Goal: Transaction & Acquisition: Purchase product/service

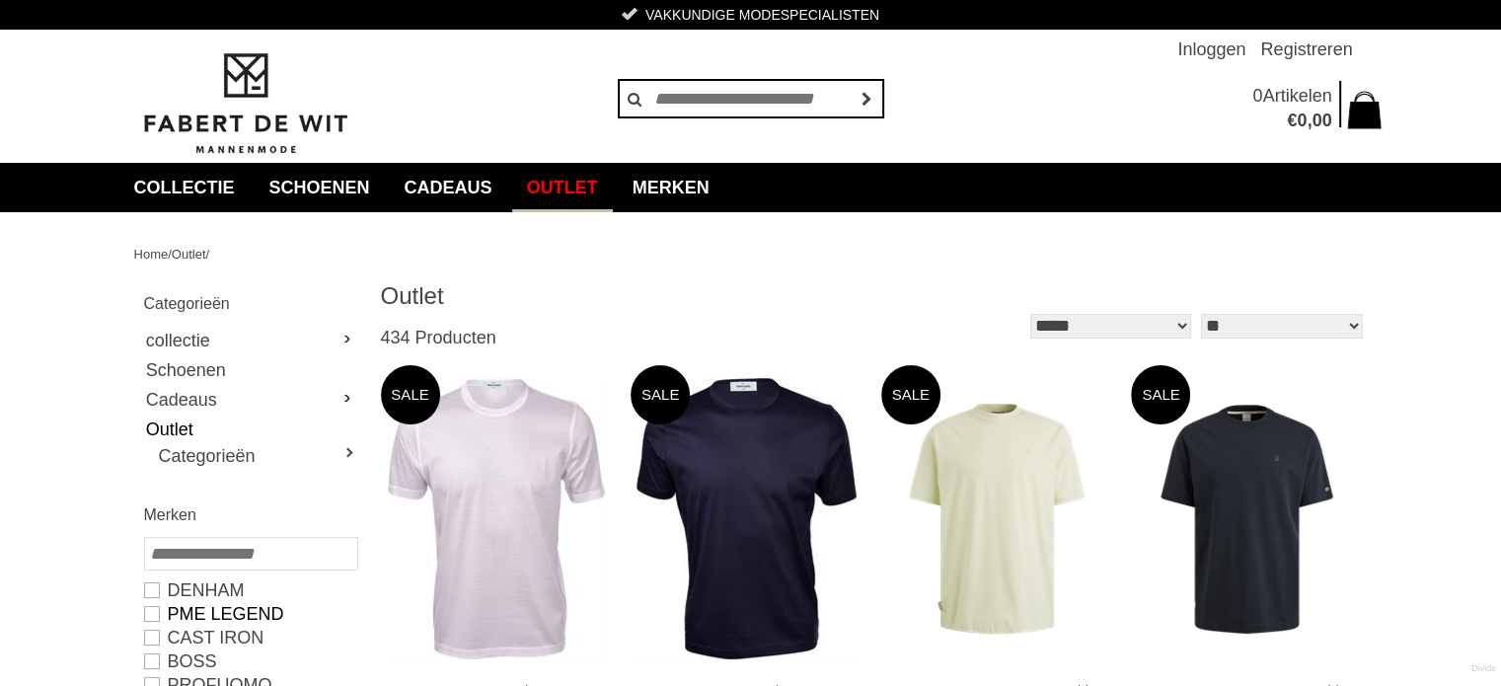
click at [149, 611] on link "PME LEGEND" at bounding box center [250, 614] width 212 height 24
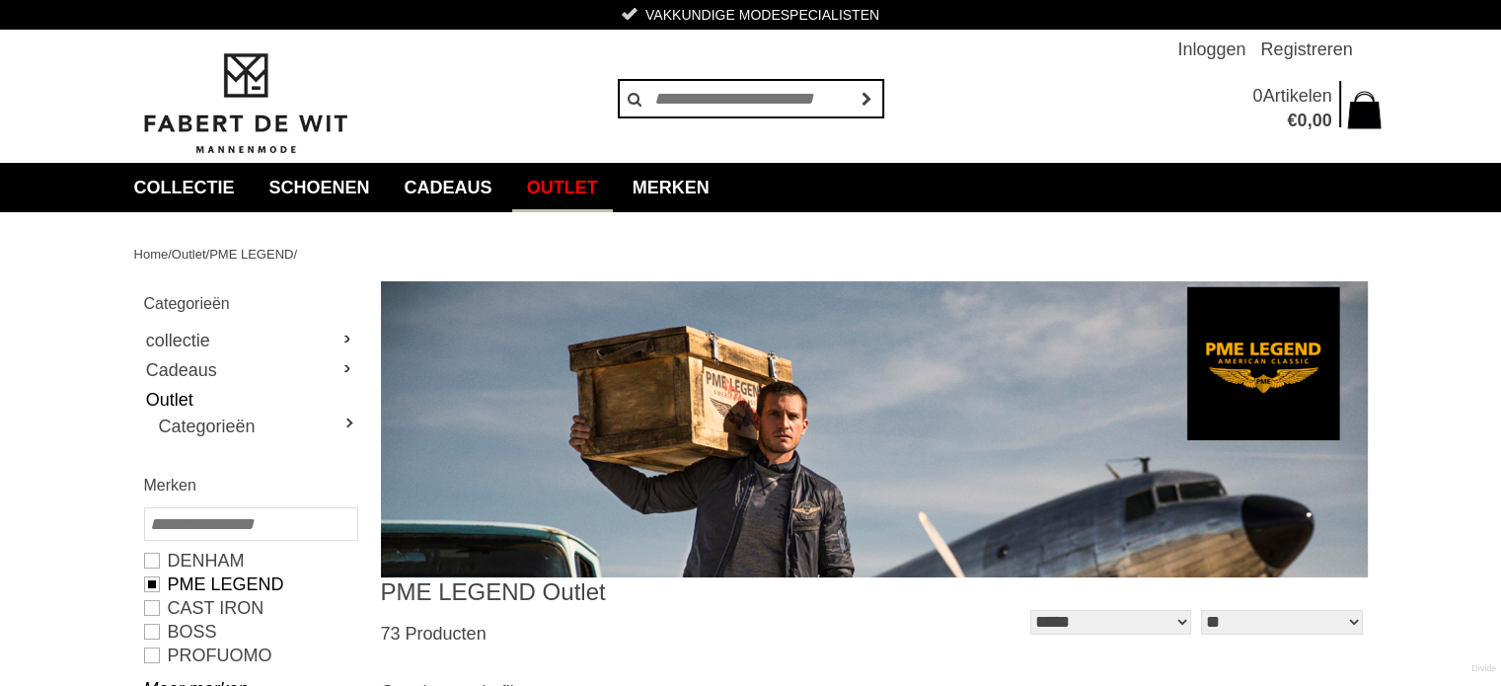
type input "**"
type input "***"
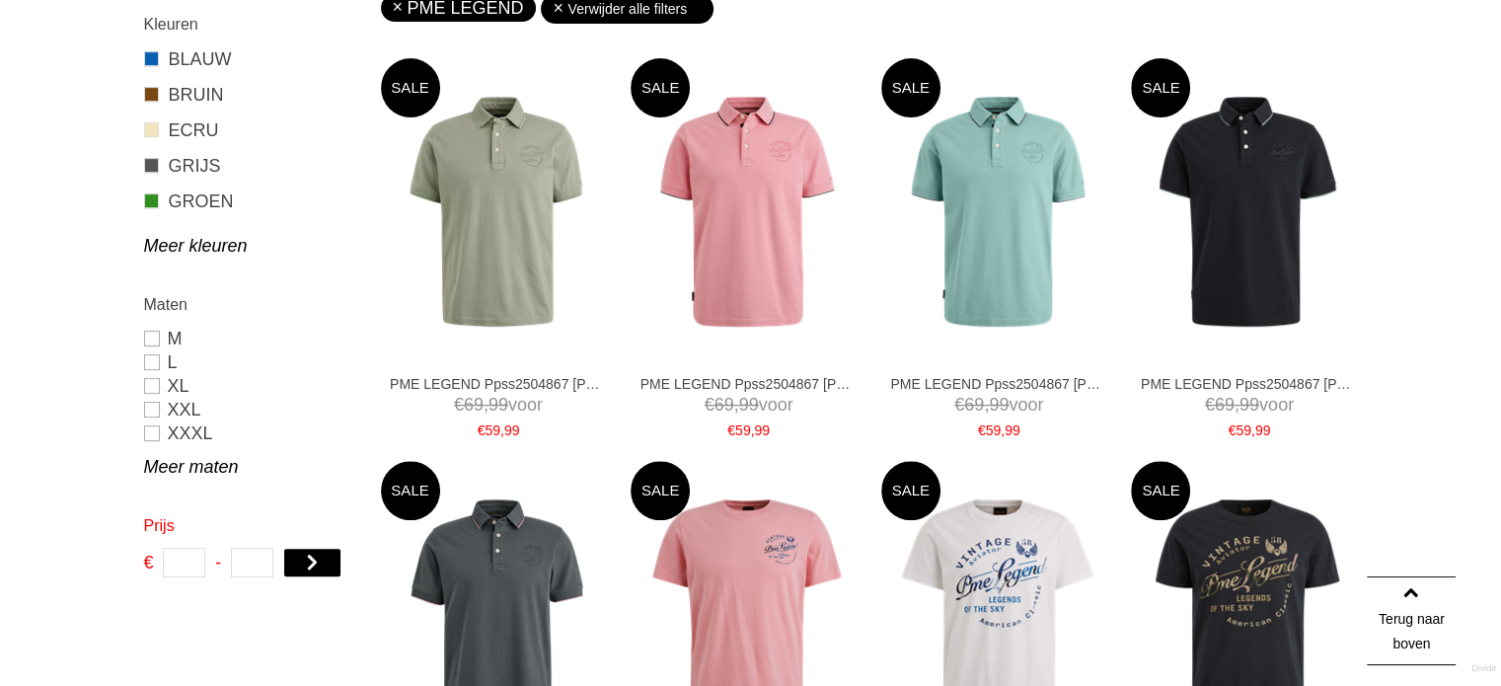
scroll to position [729, 0]
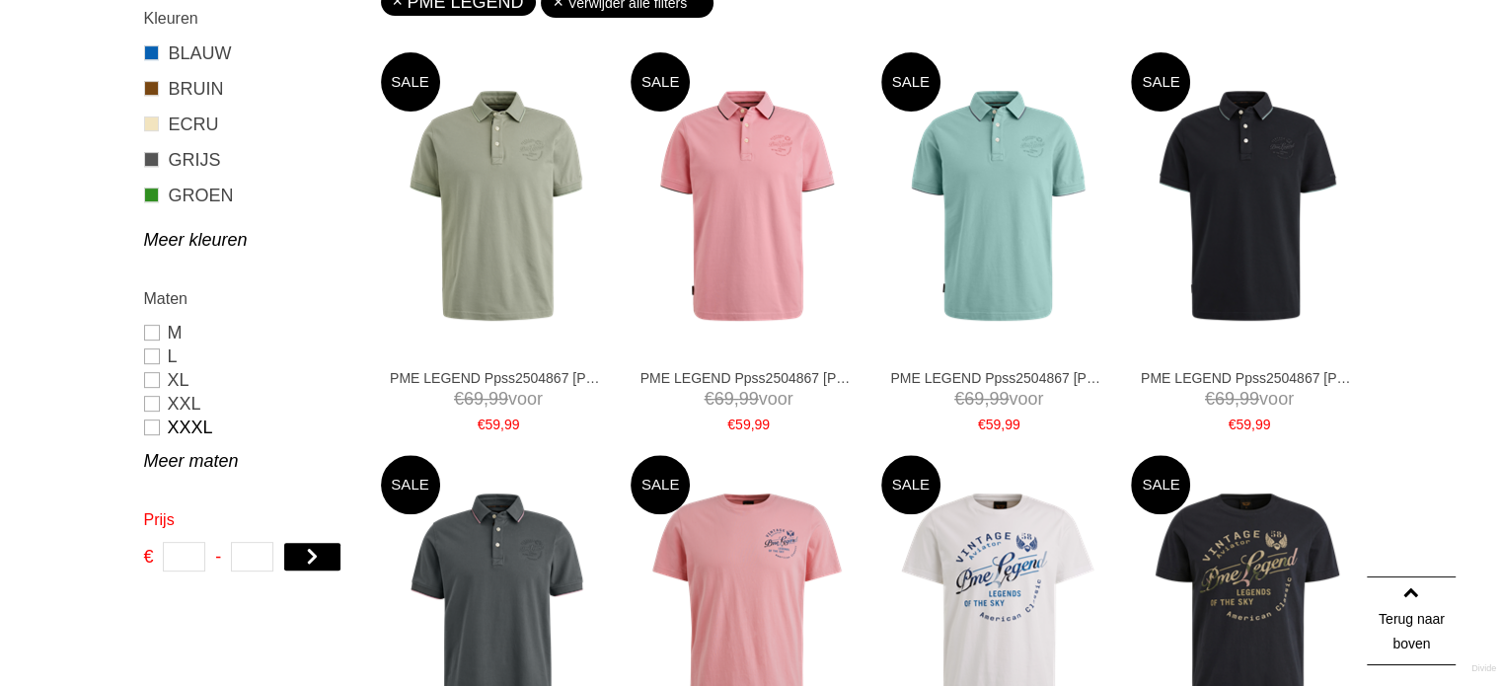
click at [151, 427] on link "XXXL" at bounding box center [250, 427] width 212 height 24
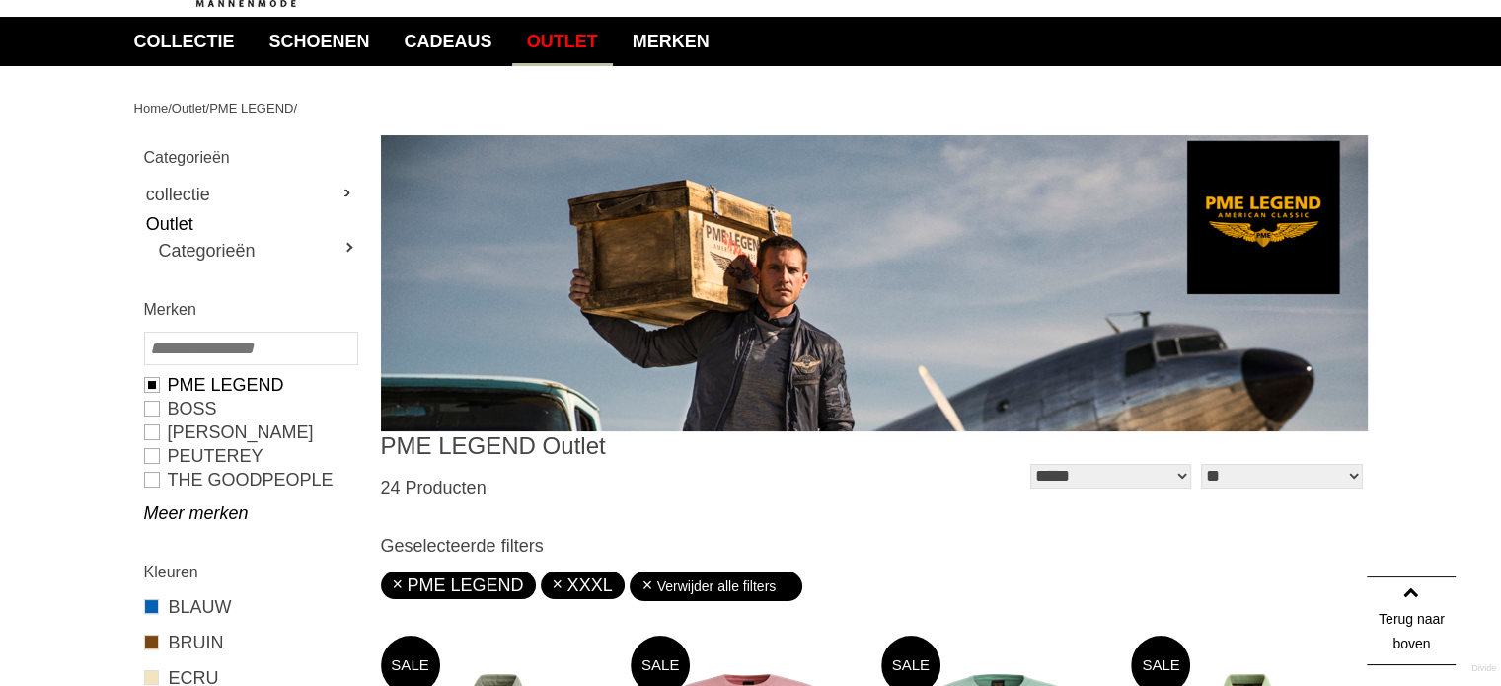
scroll to position [122, 0]
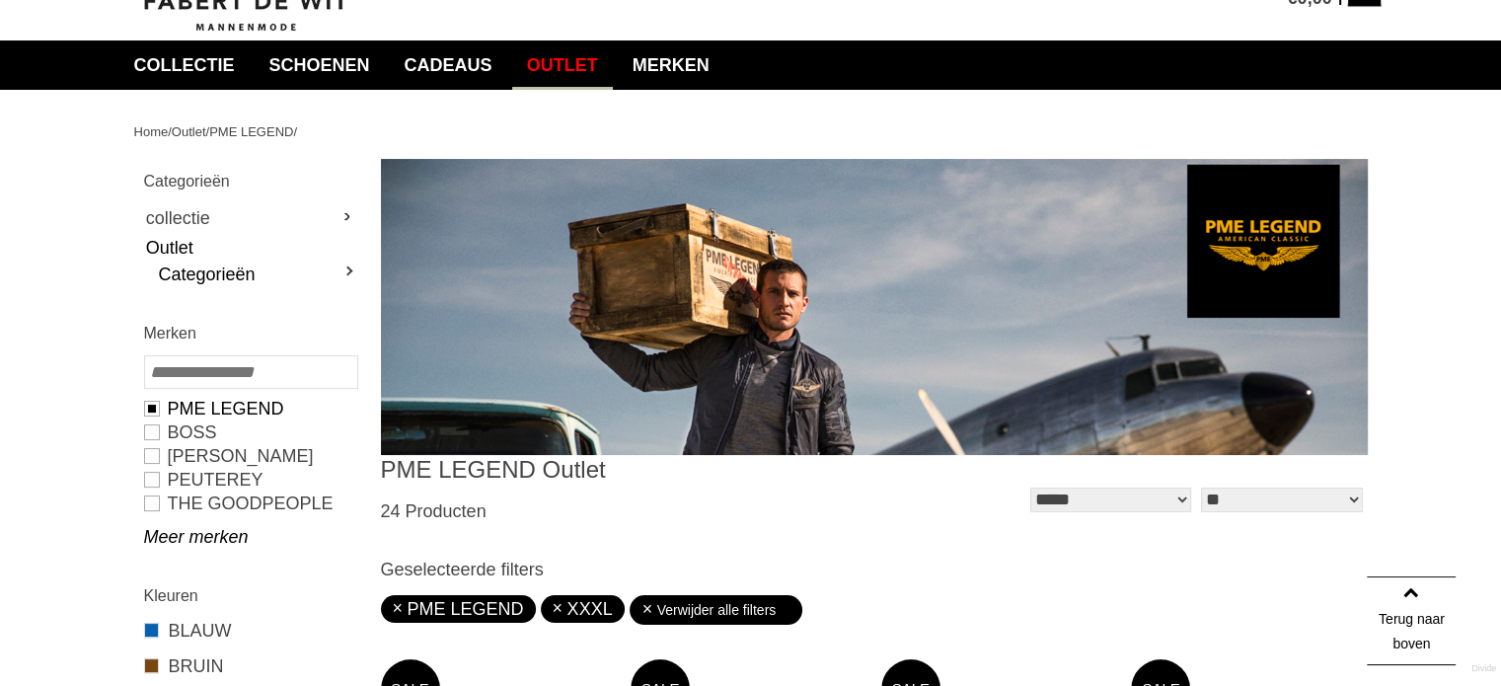
click at [346, 266] on link "Categorieën" at bounding box center [257, 274] width 197 height 24
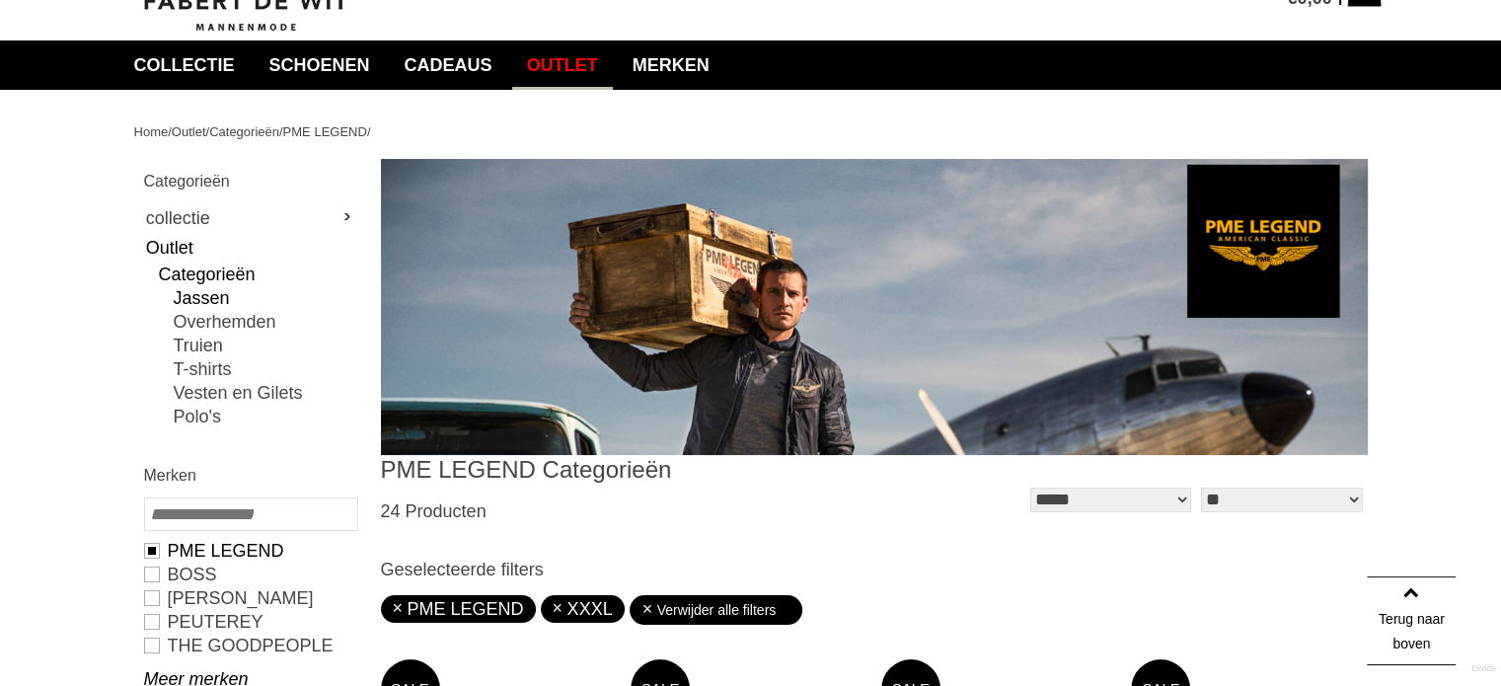
click at [200, 298] on link "Jassen" at bounding box center [265, 298] width 183 height 24
type input "***"
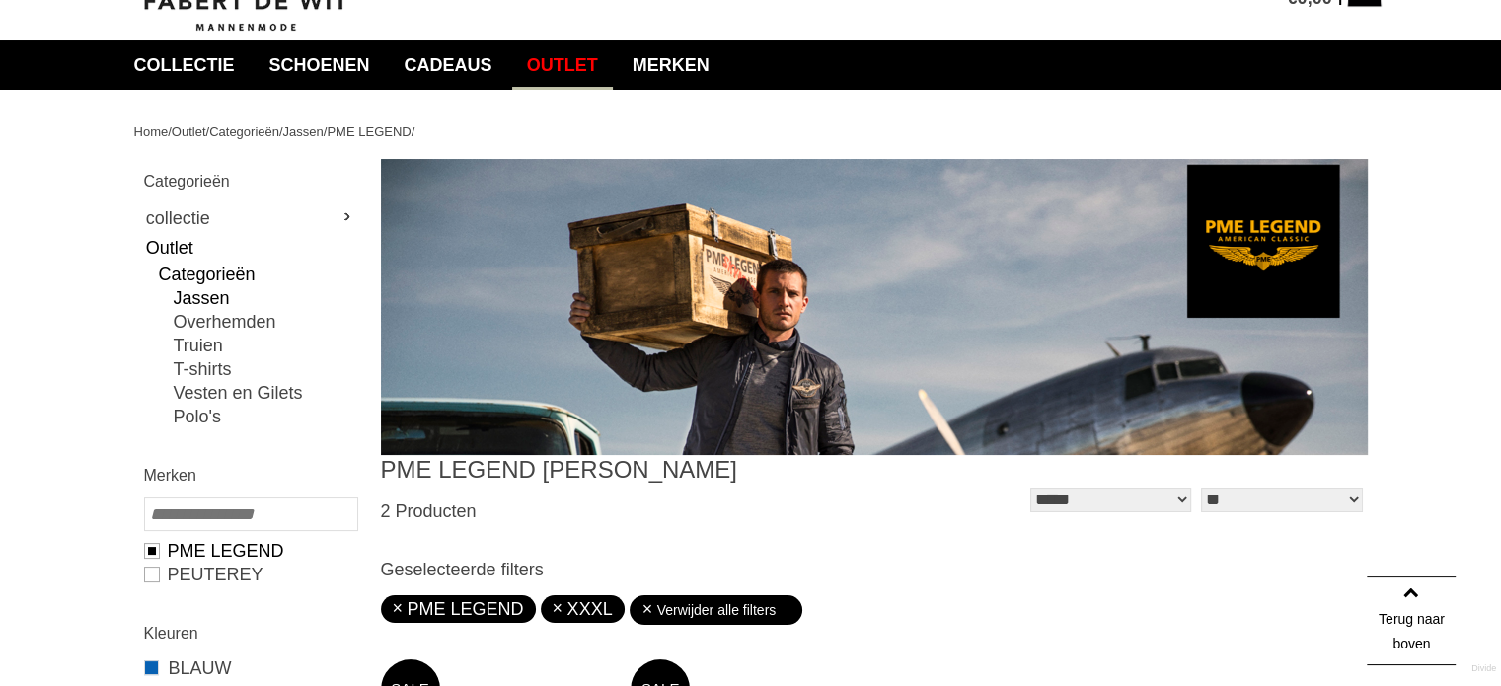
click at [201, 292] on link "Jassen" at bounding box center [265, 298] width 183 height 24
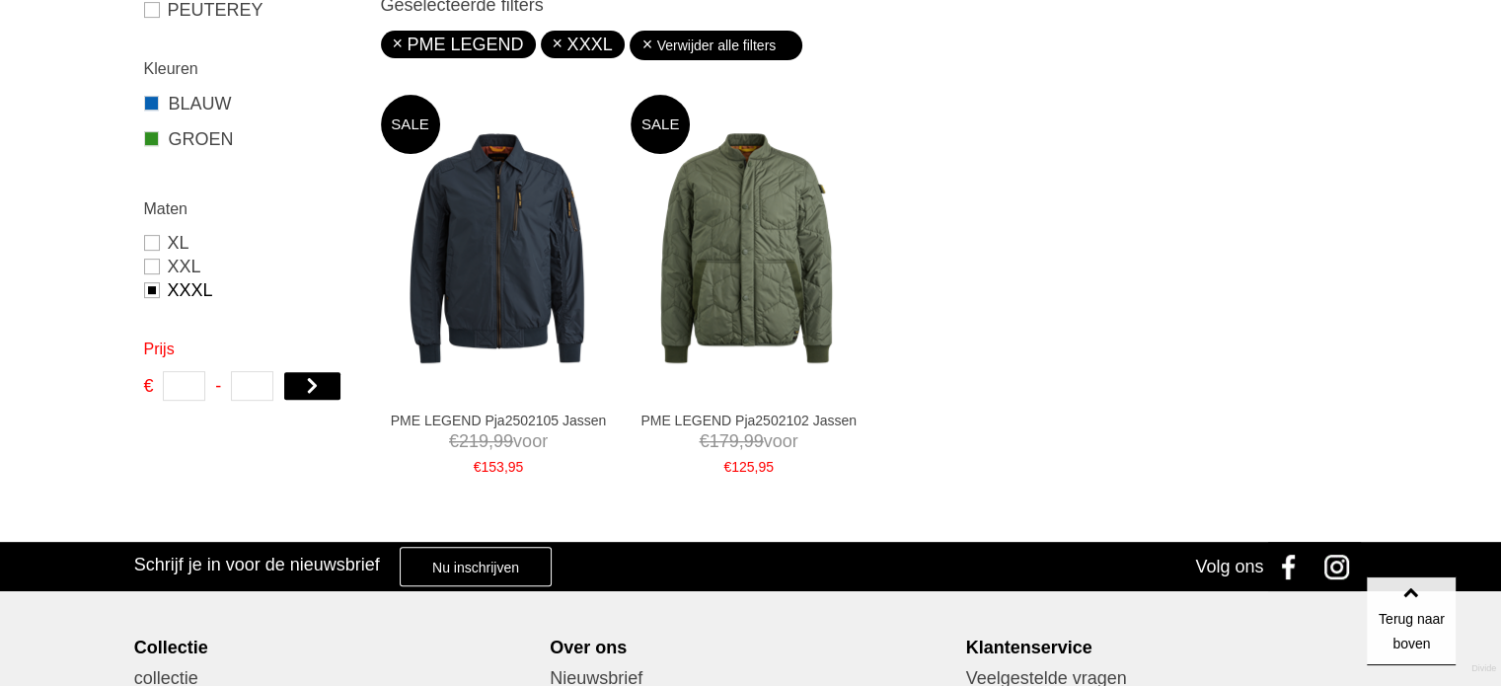
scroll to position [681, 0]
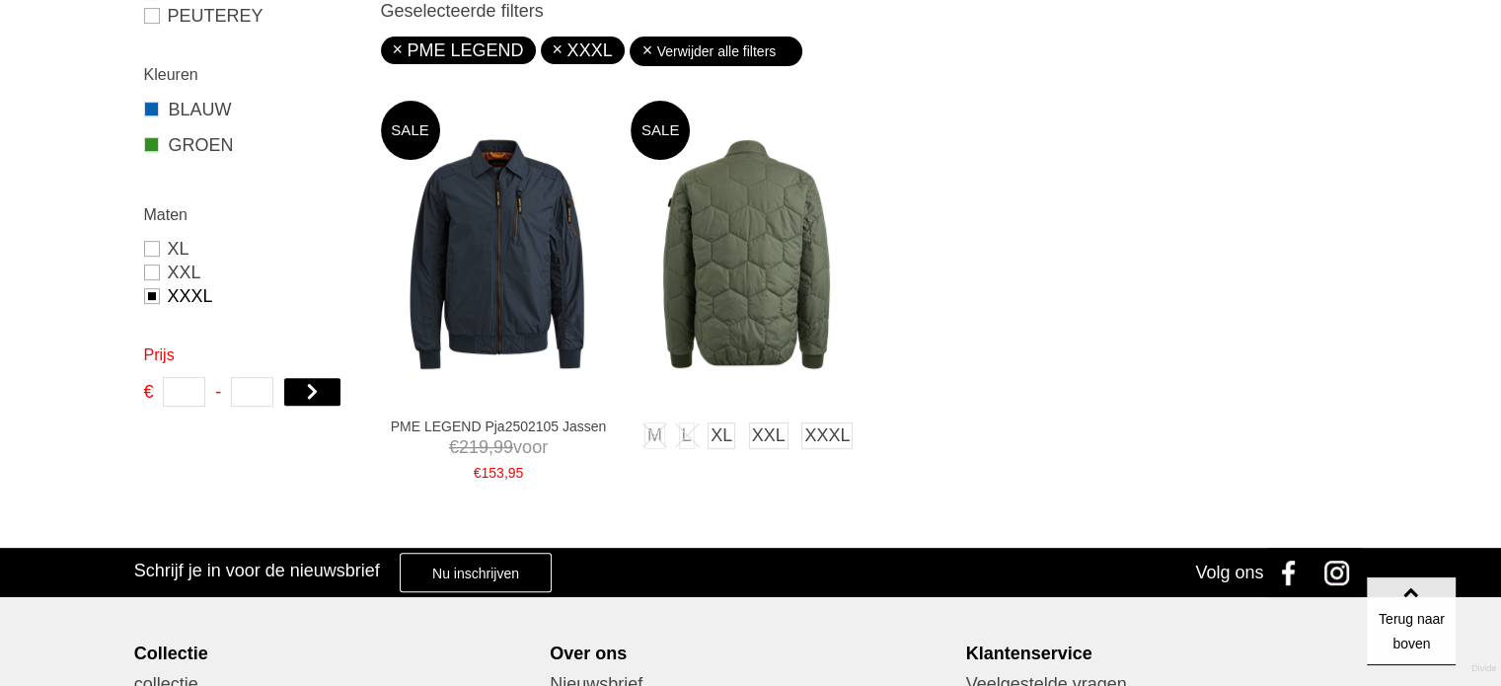
click at [769, 288] on img at bounding box center [746, 254] width 232 height 232
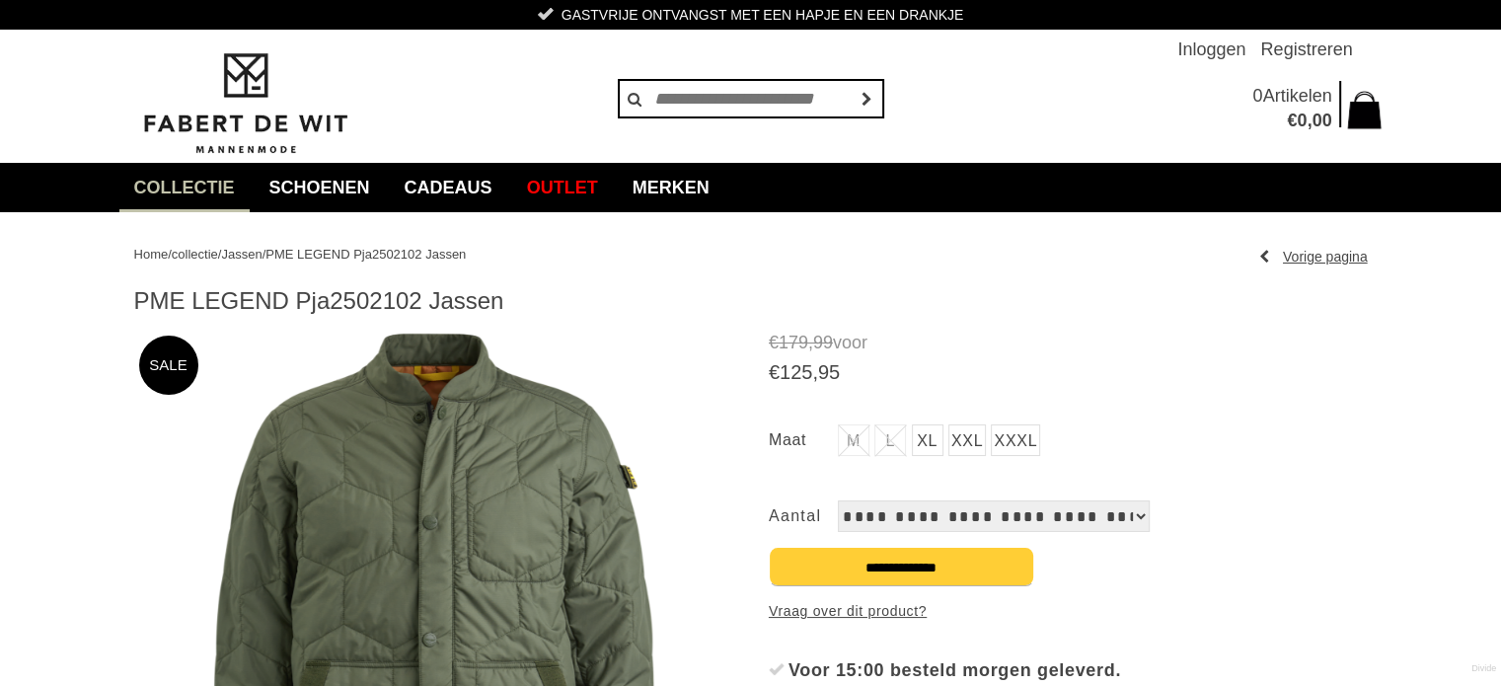
click at [1002, 437] on link "XXXL" at bounding box center [1015, 440] width 49 height 32
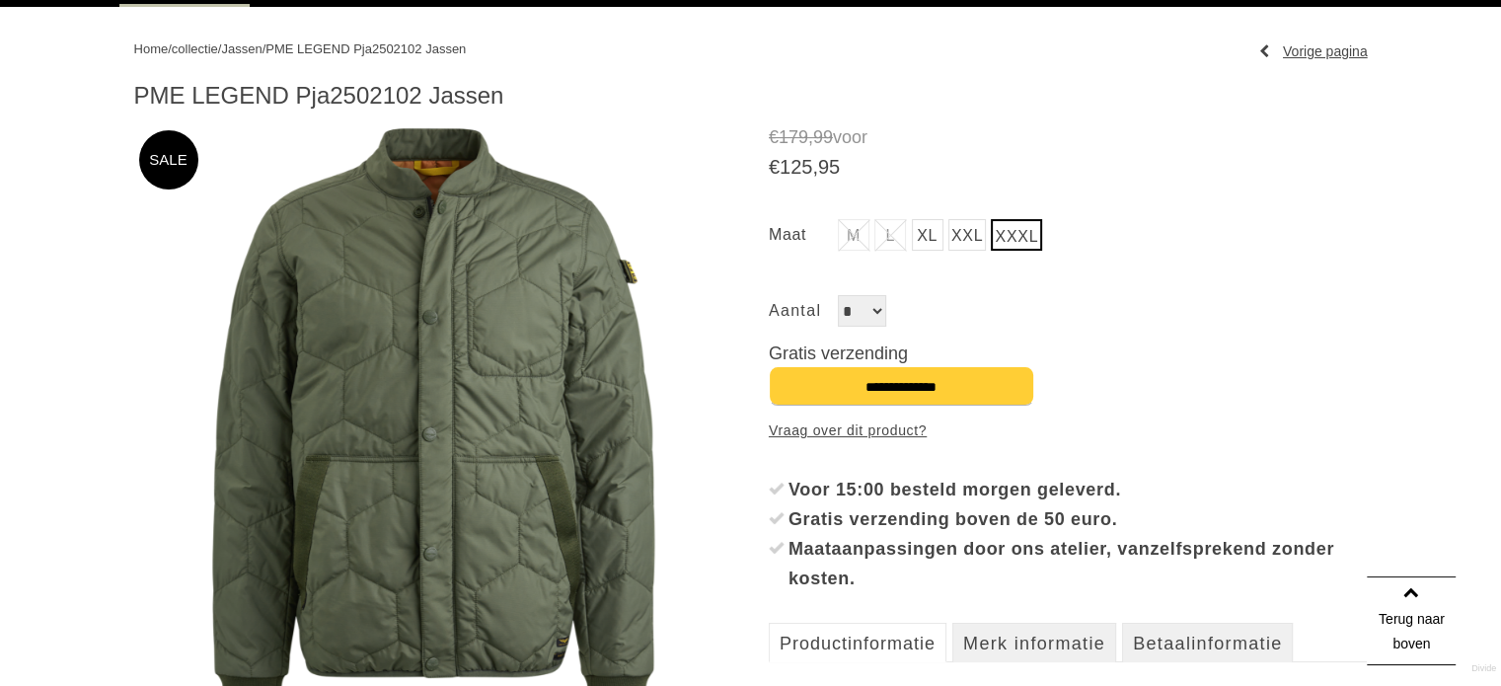
scroll to position [229, 0]
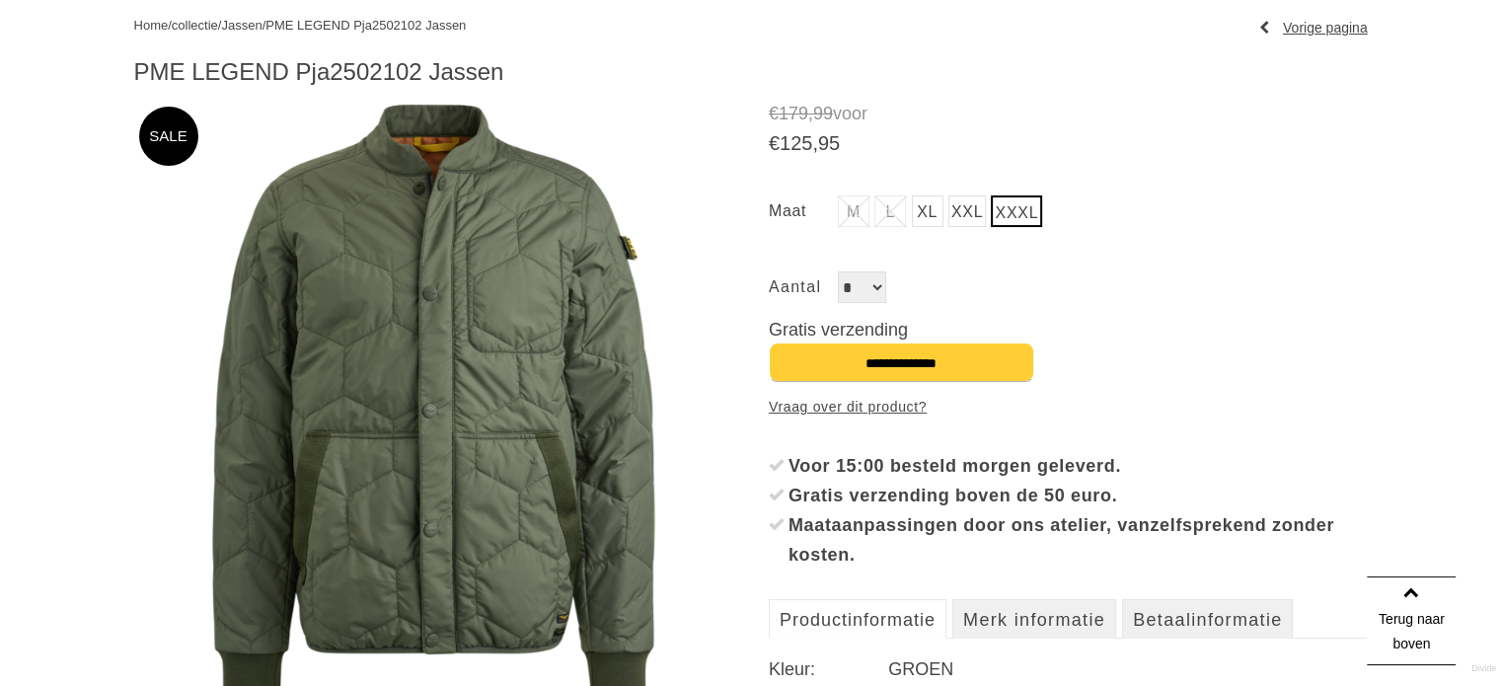
click at [555, 338] on img at bounding box center [433, 401] width 599 height 599
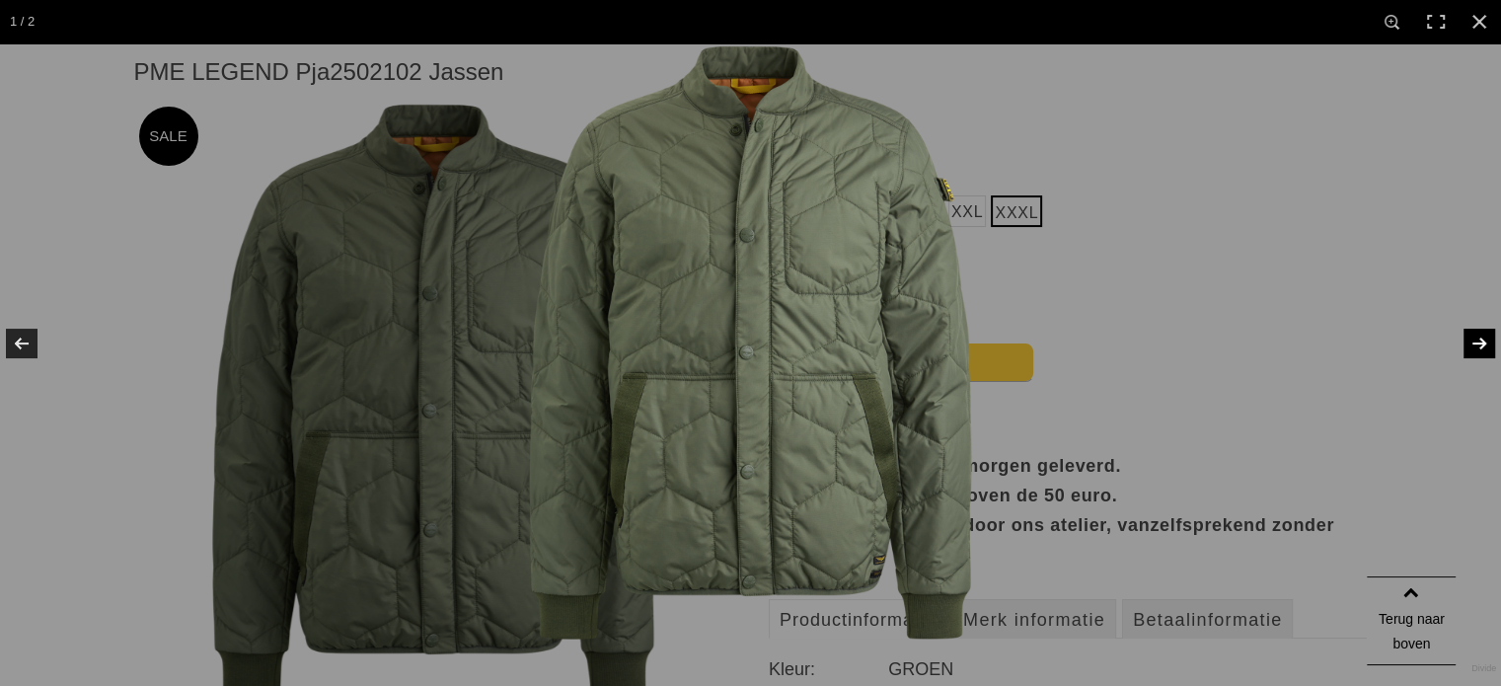
click at [1472, 342] on link at bounding box center [1465, 343] width 69 height 99
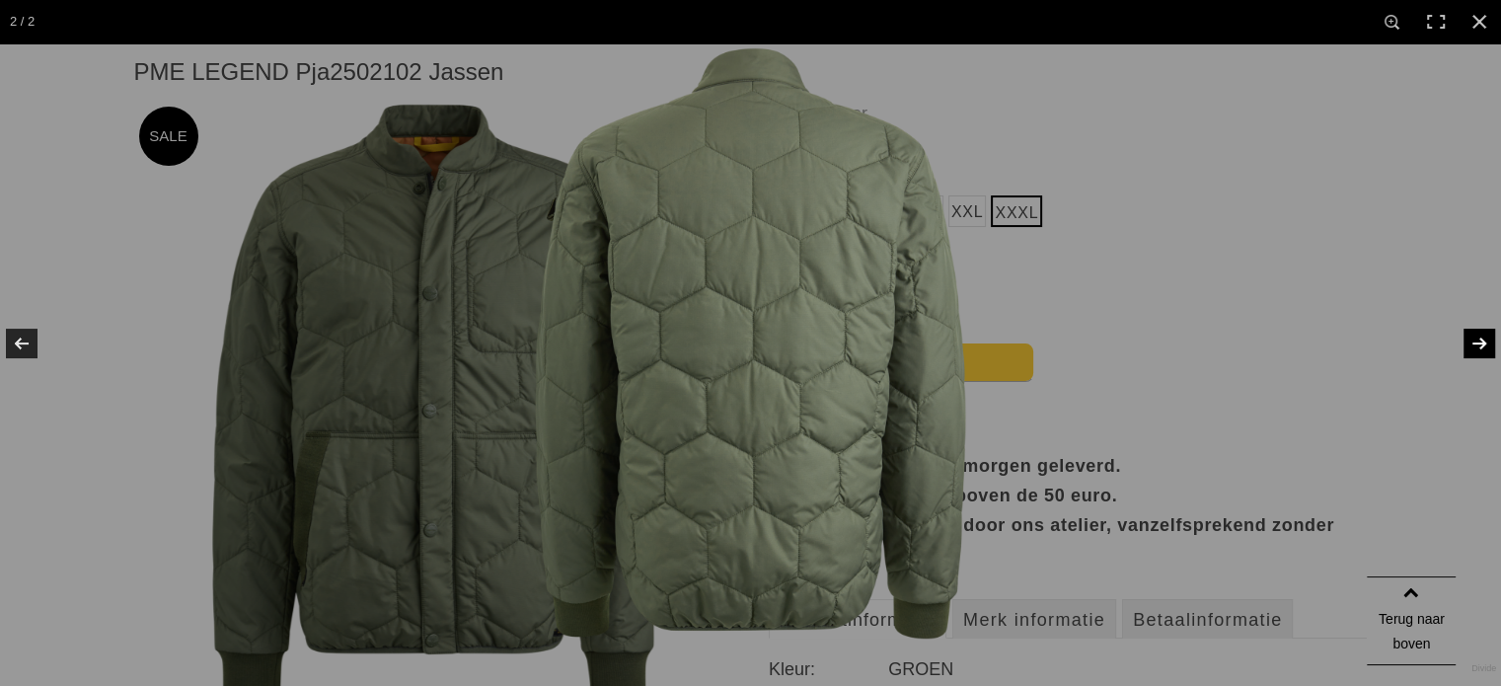
click at [1472, 342] on link at bounding box center [1465, 343] width 69 height 99
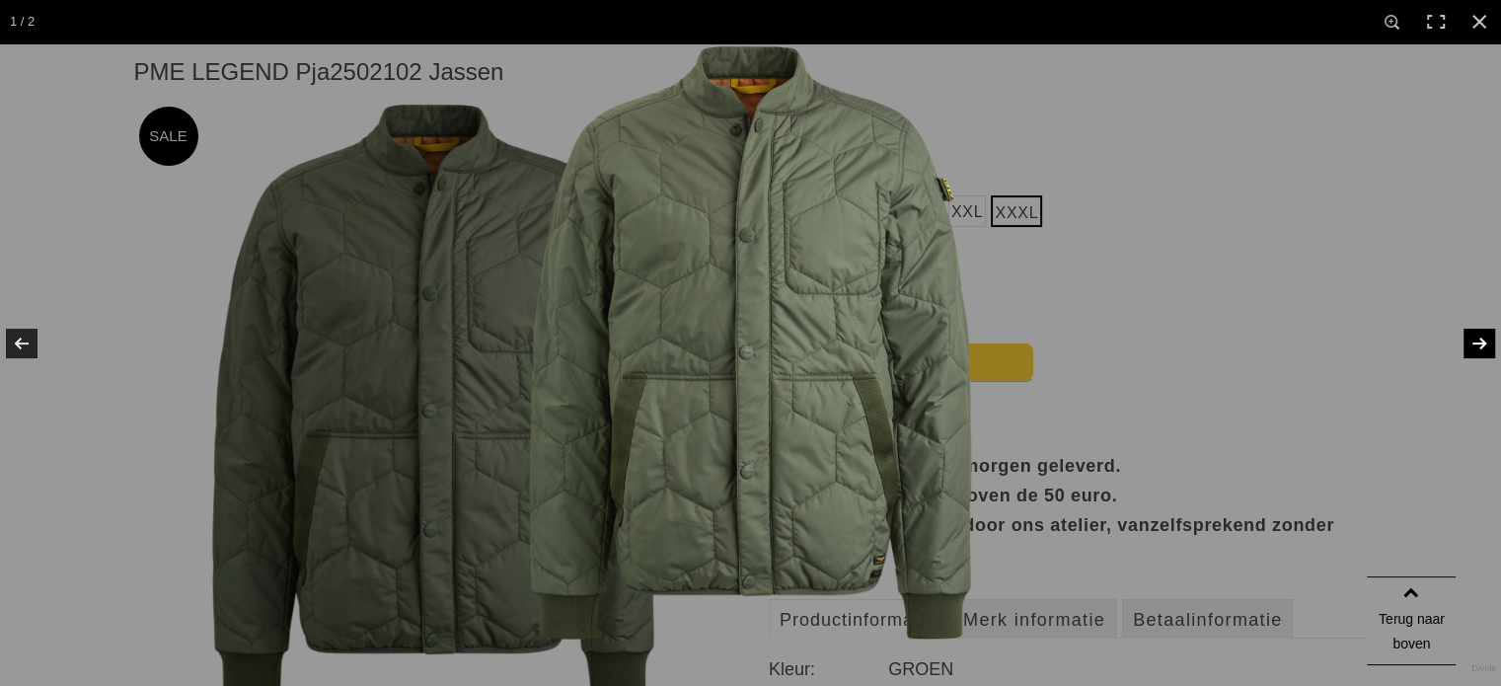
click at [1472, 342] on link at bounding box center [1465, 343] width 69 height 99
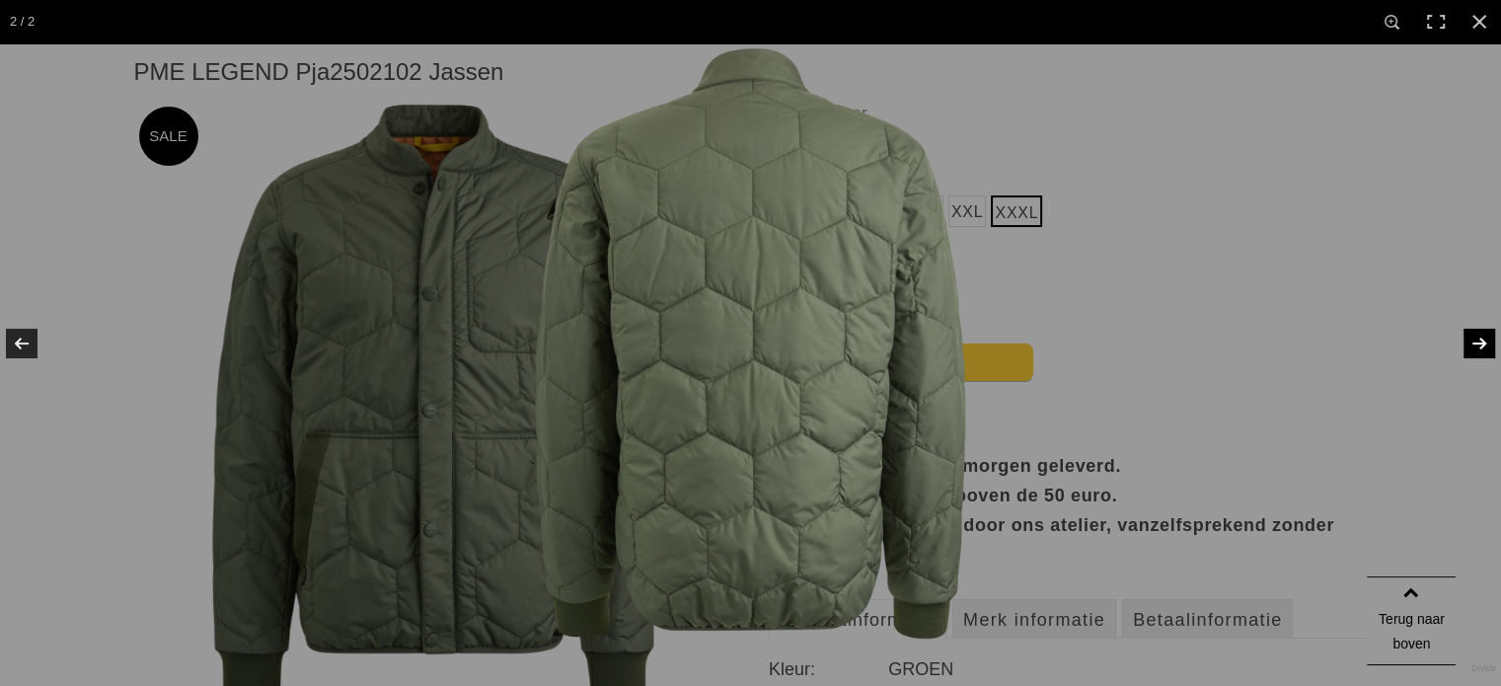
click at [1472, 342] on link at bounding box center [1465, 343] width 69 height 99
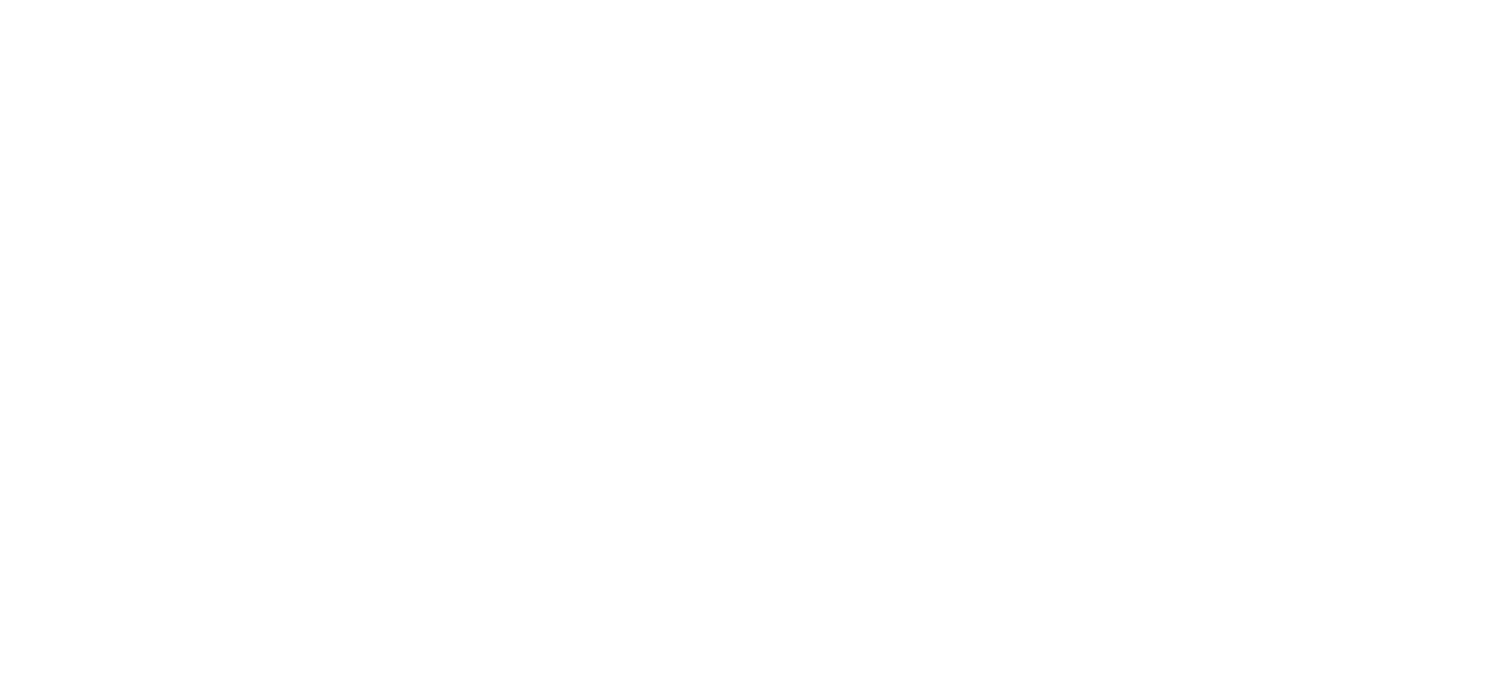
scroll to position [122, 0]
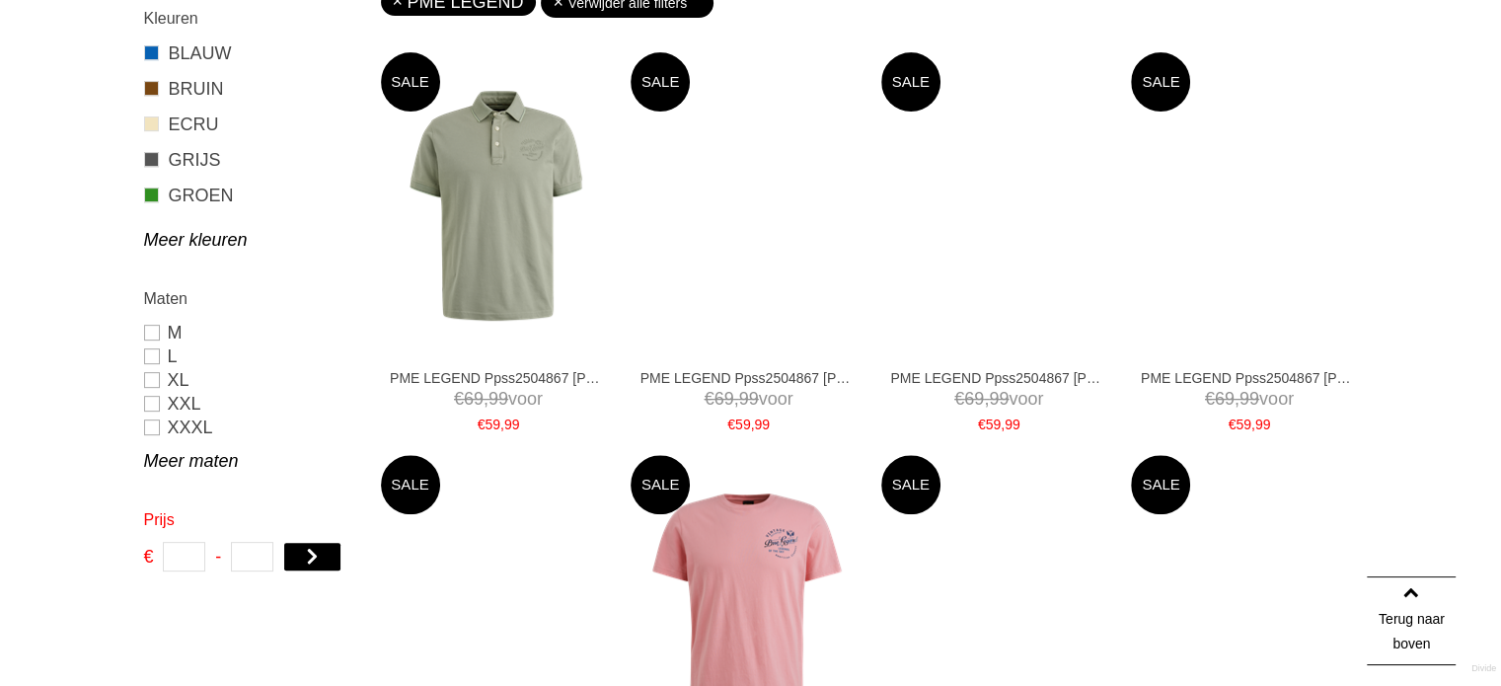
scroll to position [759, 0]
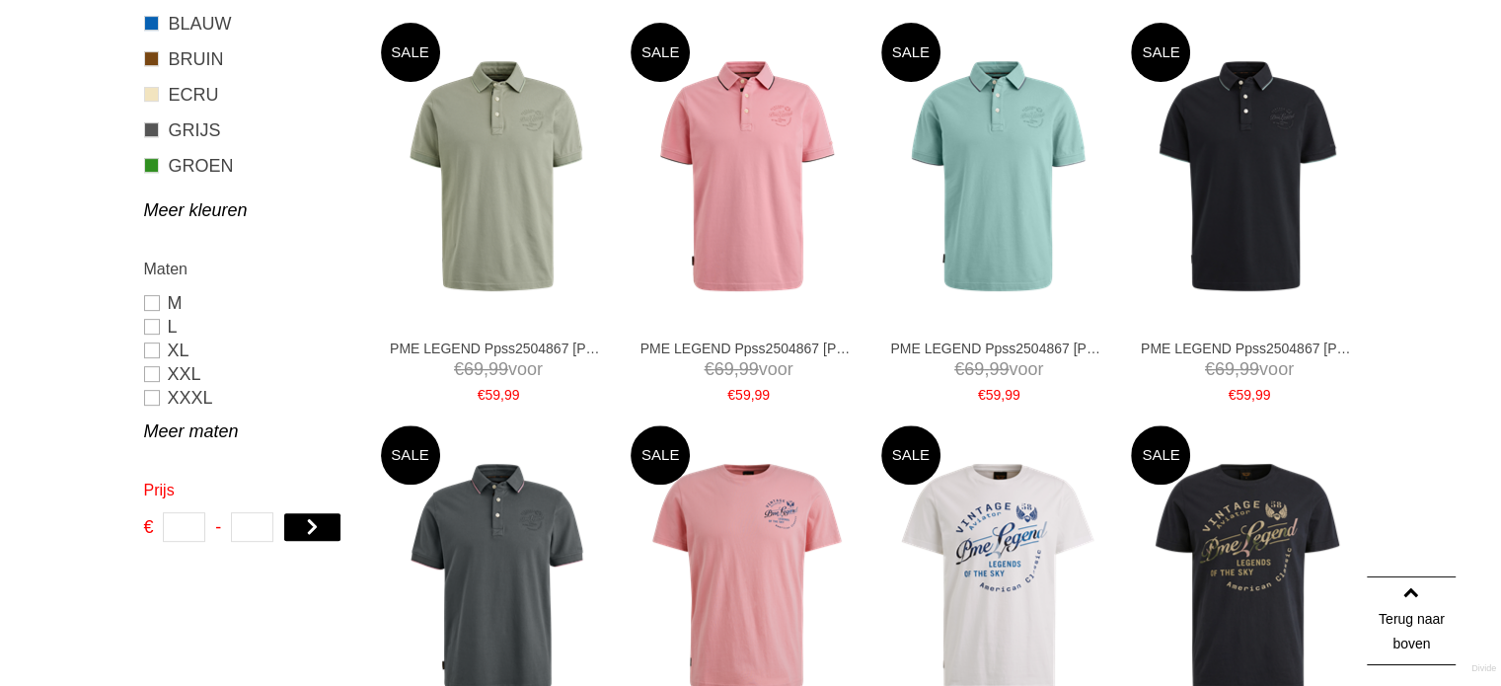
type input "*"
type input "***"
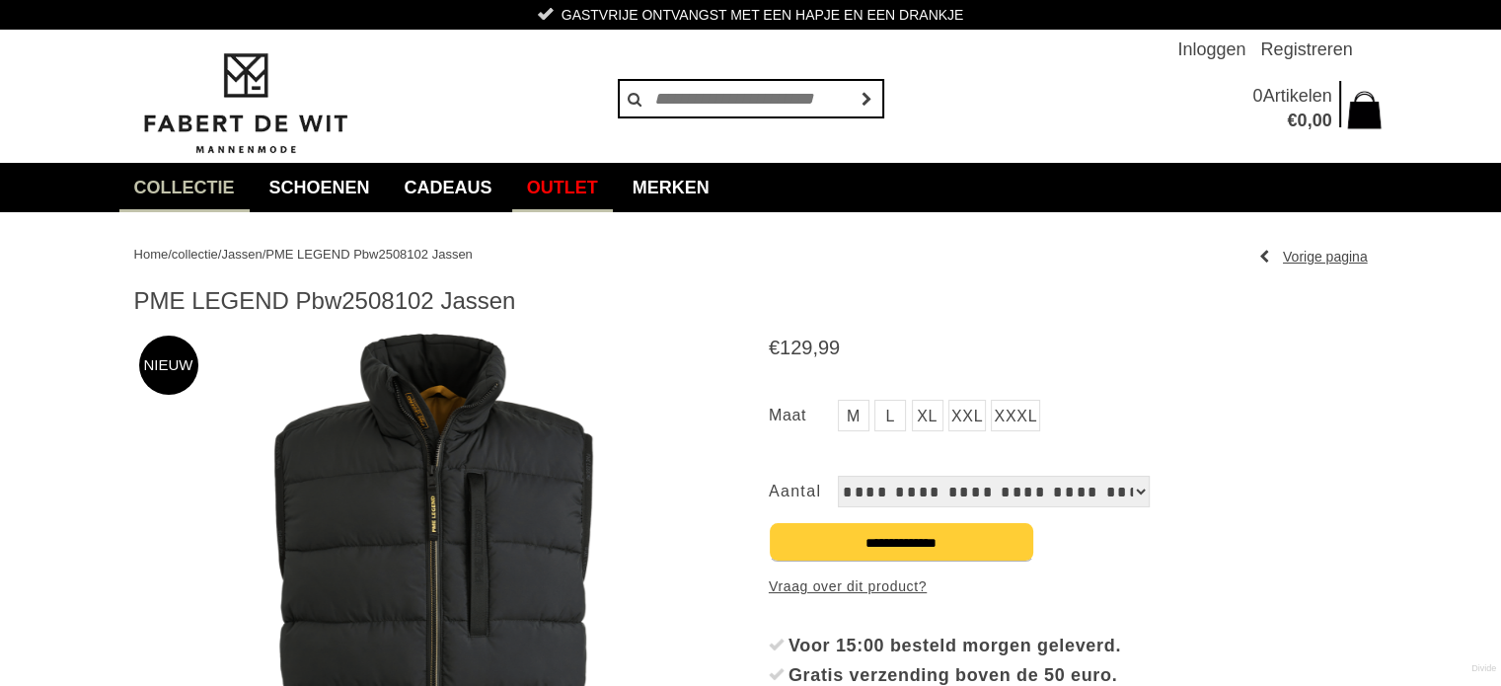
click at [590, 186] on link "Outlet" at bounding box center [562, 187] width 101 height 49
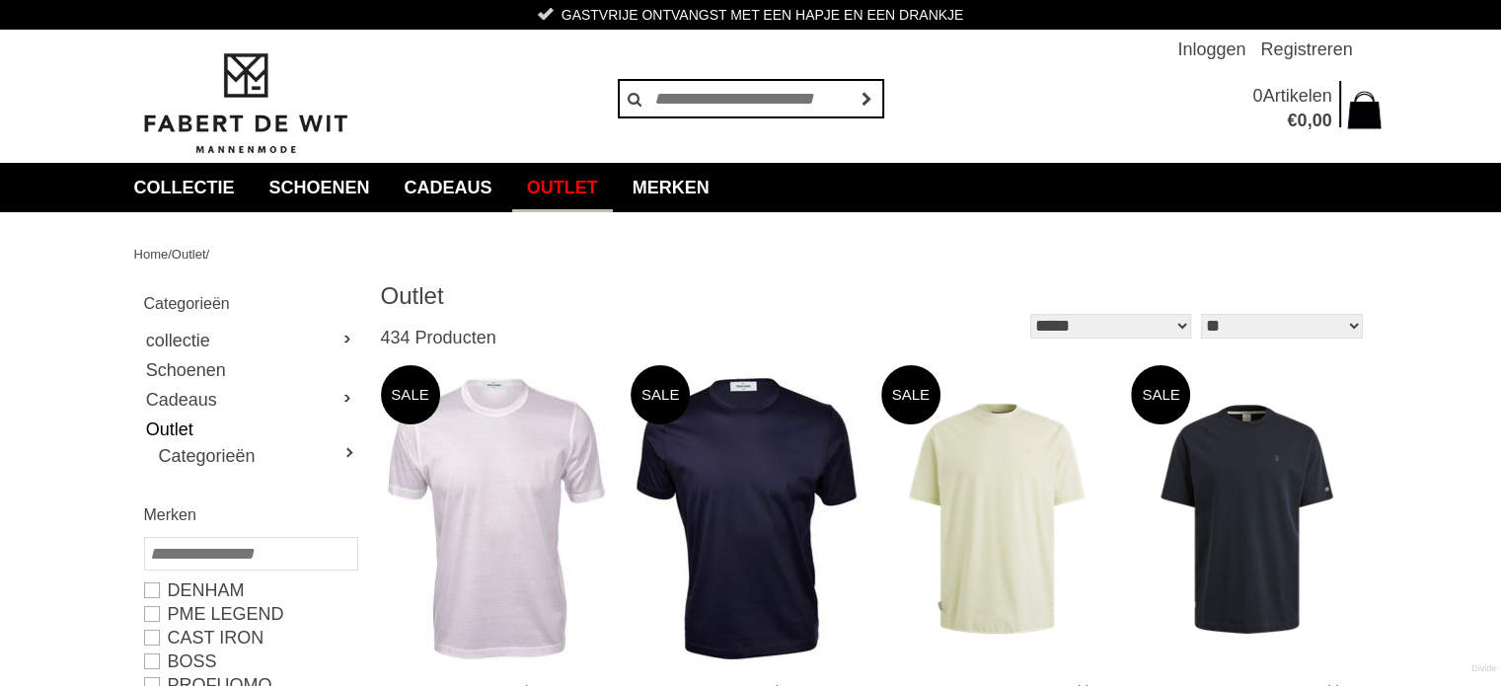
click at [170, 425] on link "Outlet" at bounding box center [250, 429] width 212 height 30
click at [346, 450] on link "Categorieën" at bounding box center [257, 456] width 197 height 24
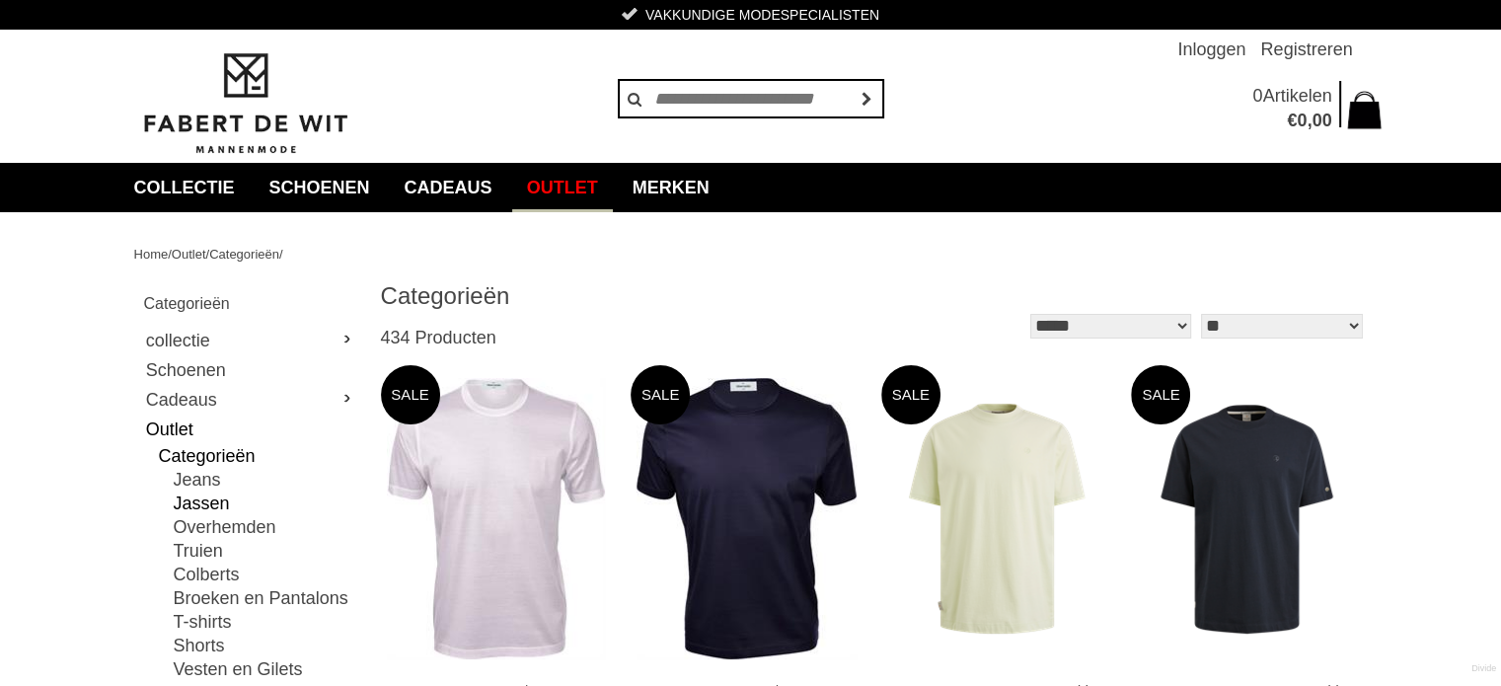
click at [199, 504] on link "Jassen" at bounding box center [265, 503] width 183 height 24
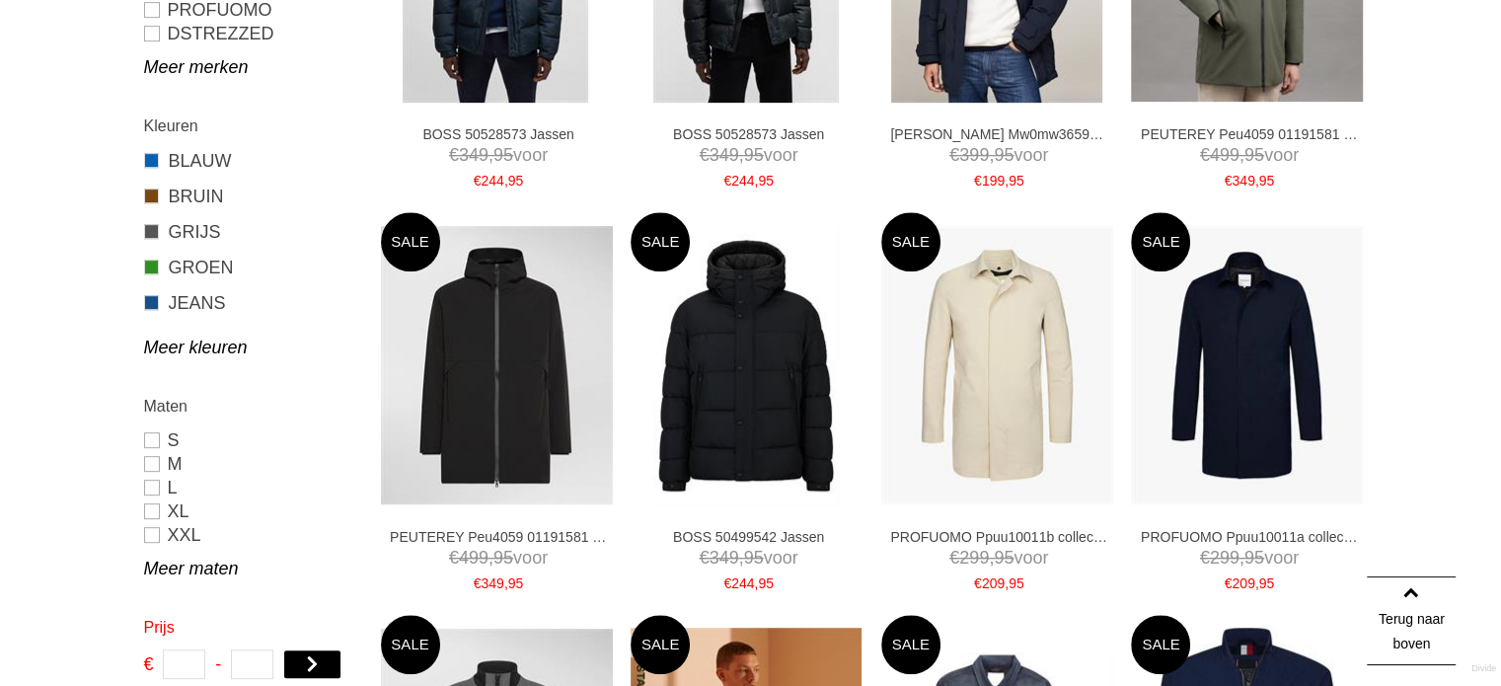
scroll to position [967, 0]
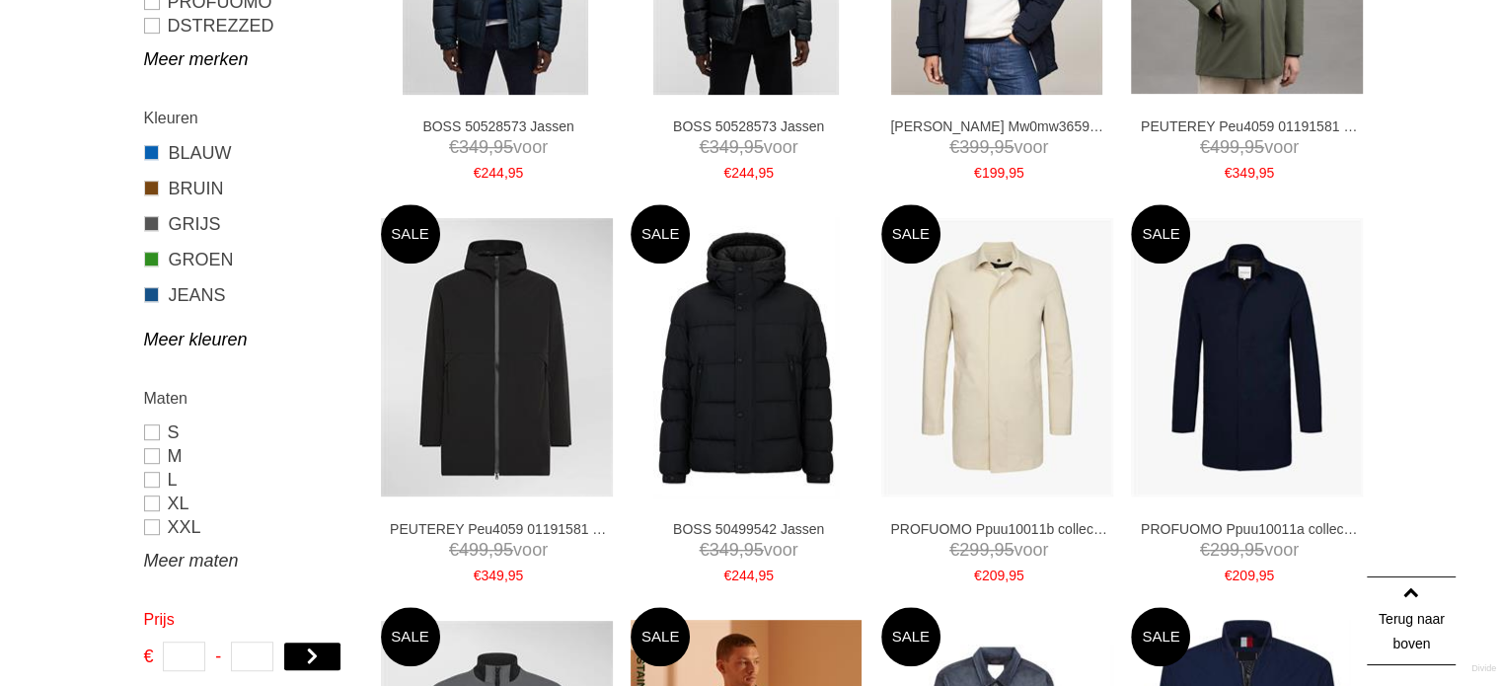
click at [198, 560] on link "Meer maten" at bounding box center [250, 561] width 212 height 24
click at [157, 552] on link "XXXL" at bounding box center [250, 551] width 212 height 24
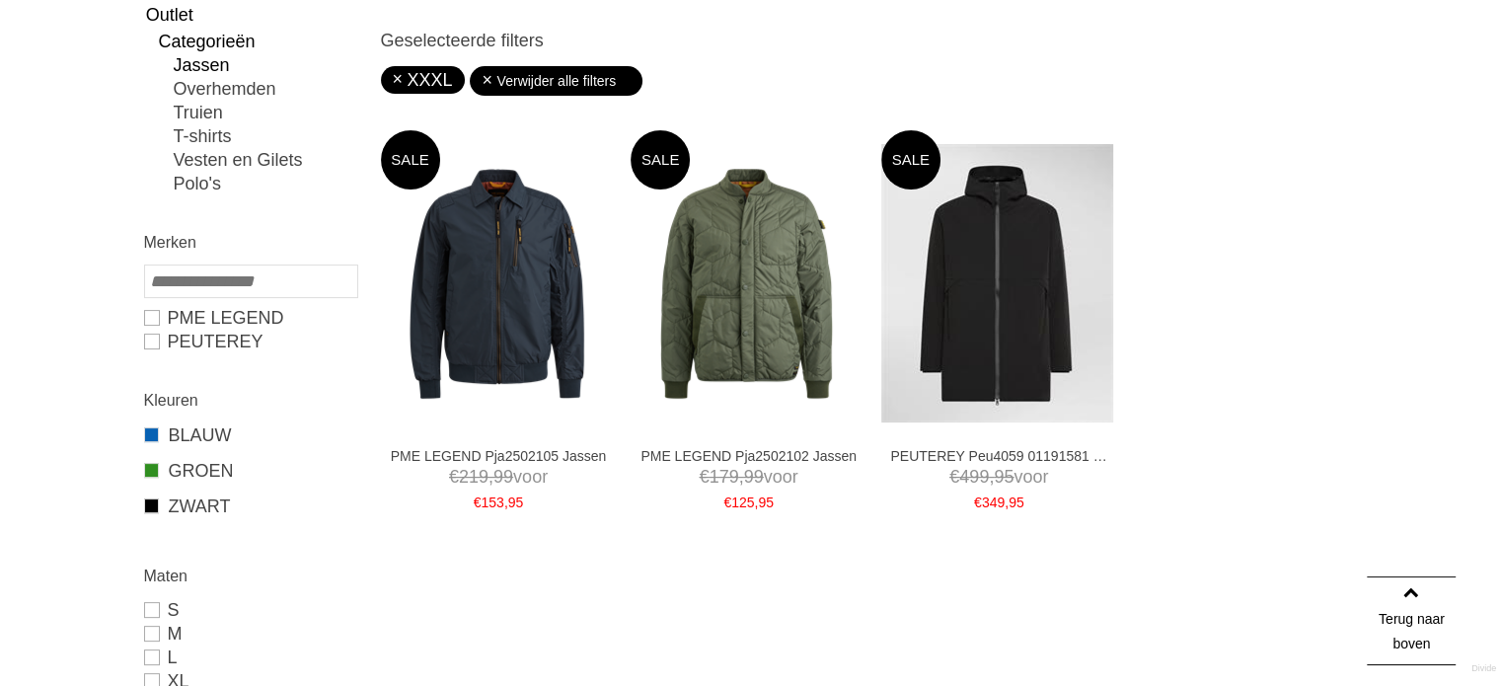
scroll to position [359, 0]
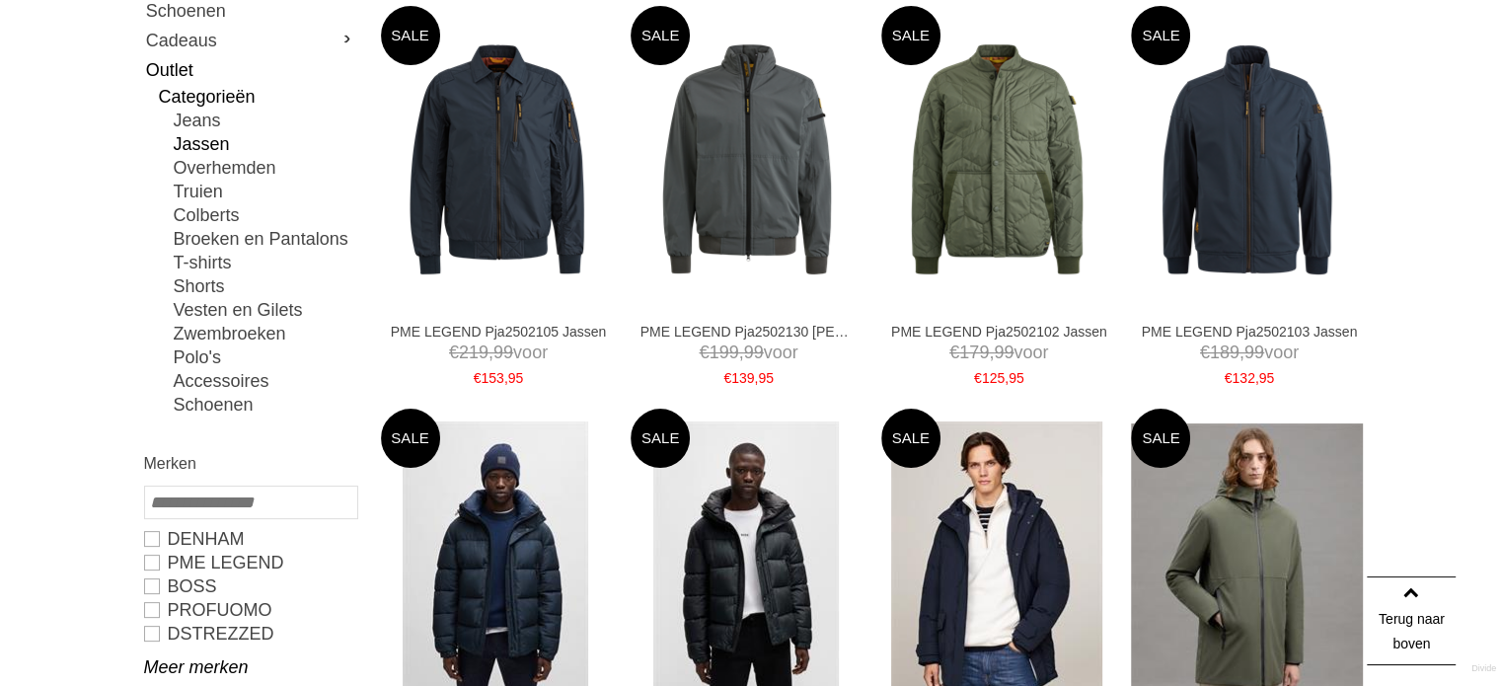
scroll to position [1401, 0]
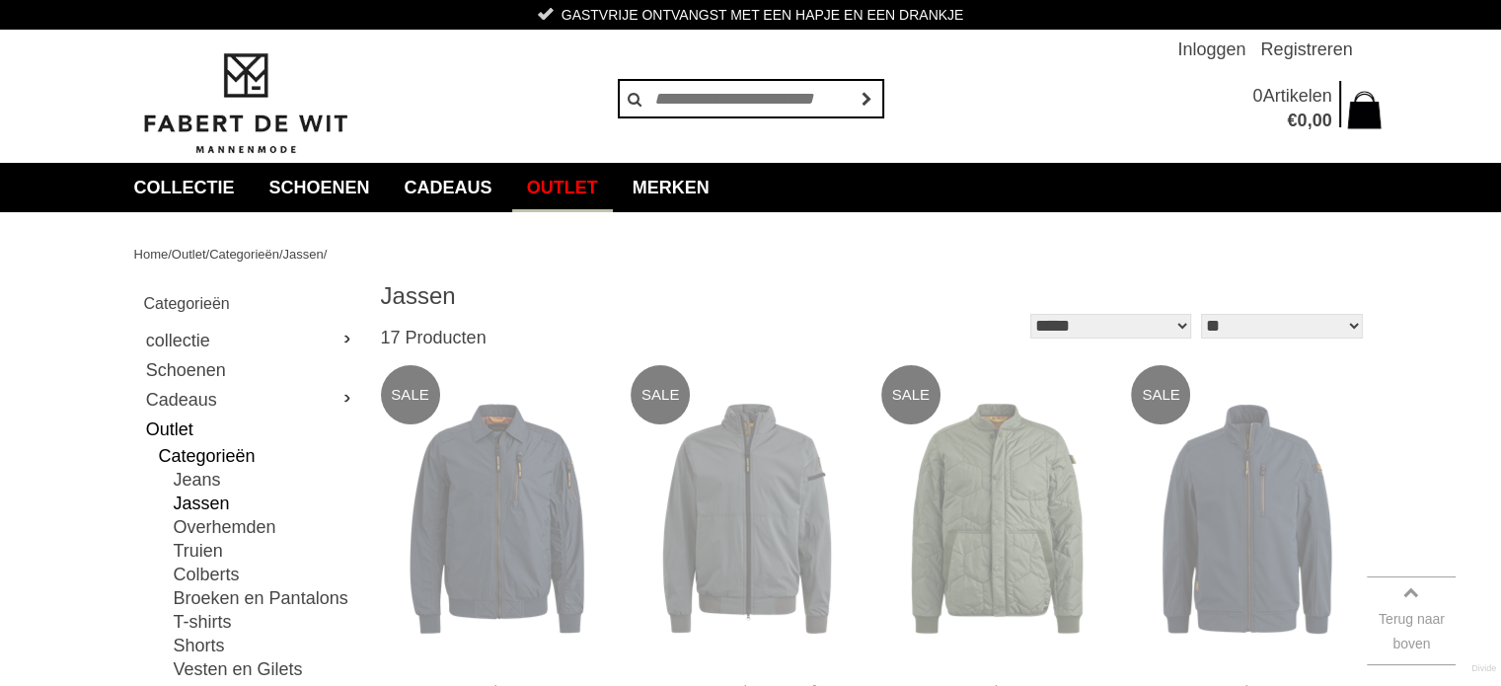
type input "*"
